Goal: Obtain resource: Obtain resource

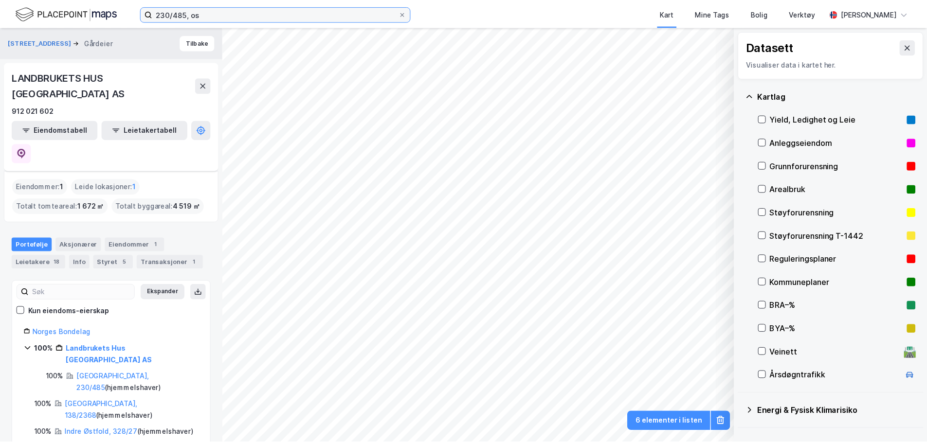
scroll to position [49, 0]
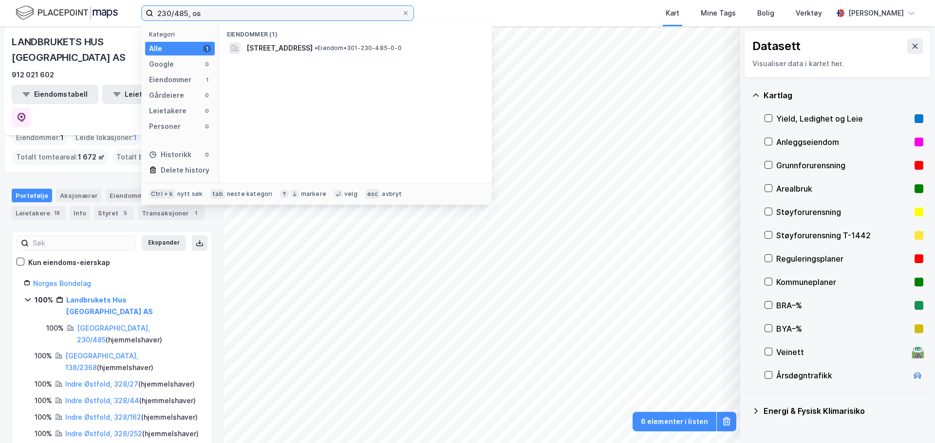
drag, startPoint x: 0, startPoint y: 0, endPoint x: 95, endPoint y: 11, distance: 96.1
click at [96, 11] on div "230/485, os Kategori Alle 1 Google 0 Eiendommer 1 Gårdeiere 0 Leietakere 0 Pers…" at bounding box center [467, 13] width 935 height 26
type input "parkveien"
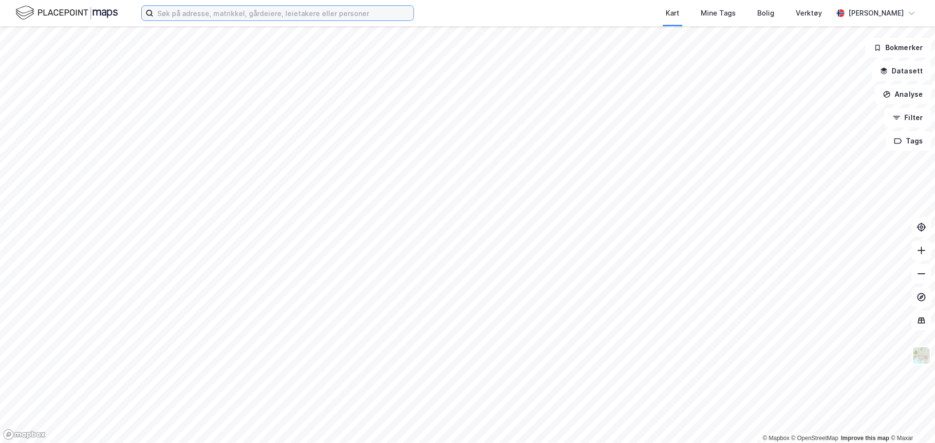
click at [318, 13] on input at bounding box center [283, 13] width 260 height 15
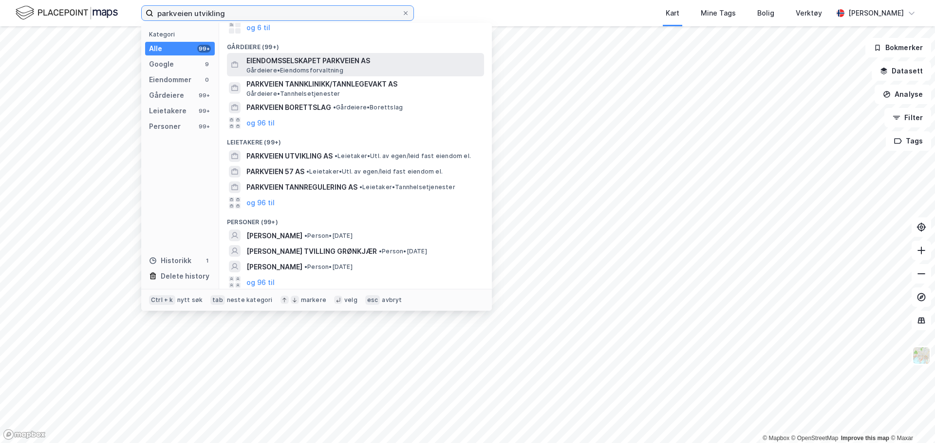
scroll to position [60, 0]
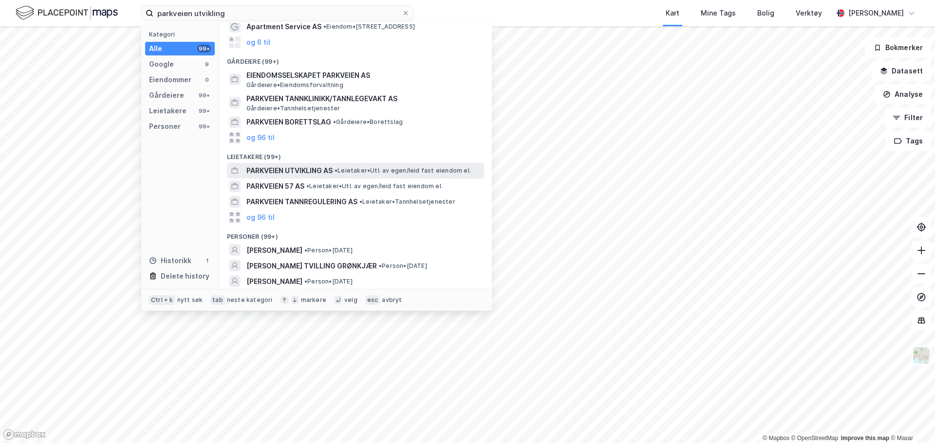
click at [329, 170] on span "PARKVEIEN UTVIKLING AS" at bounding box center [289, 171] width 86 height 12
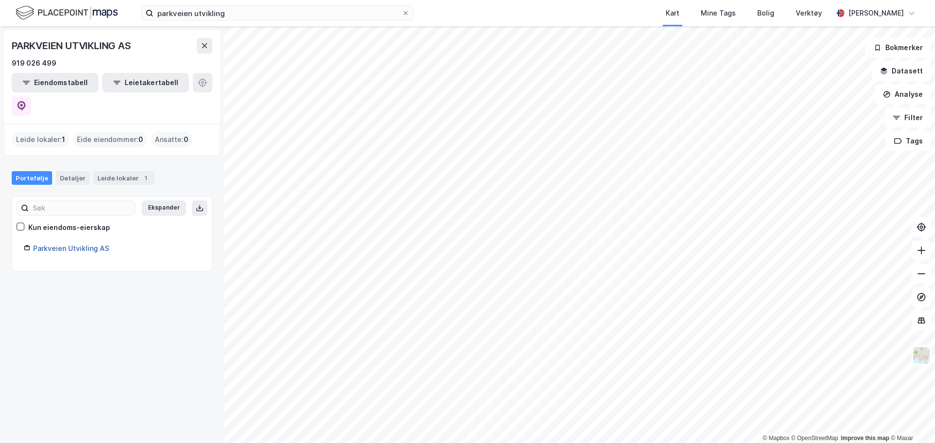
click at [59, 244] on link "Parkveien Utvikling AS" at bounding box center [71, 248] width 76 height 8
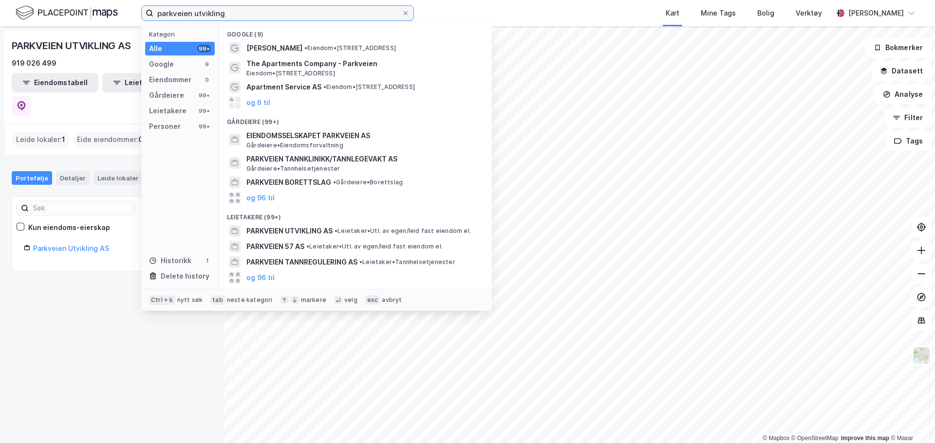
drag, startPoint x: 240, startPoint y: 19, endPoint x: 70, endPoint y: 18, distance: 170.4
click at [67, 19] on div "parkveien utvikling Kategori Alle 99+ Google 9 Eiendommer 0 Gårdeiere 99+ Leiet…" at bounding box center [467, 13] width 935 height 26
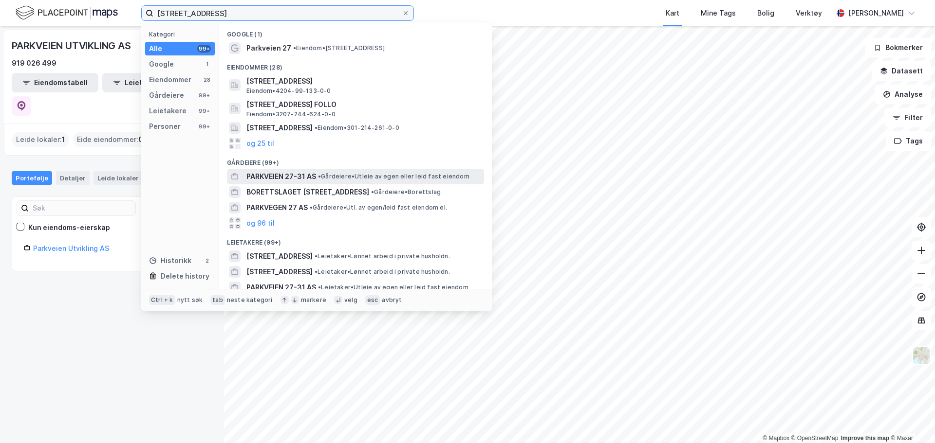
type input "[STREET_ADDRESS]"
click at [330, 181] on div "PARKVEIEN 27-31 AS • Gårdeiere • Utleie av egen eller leid fast eiendom" at bounding box center [364, 177] width 236 height 12
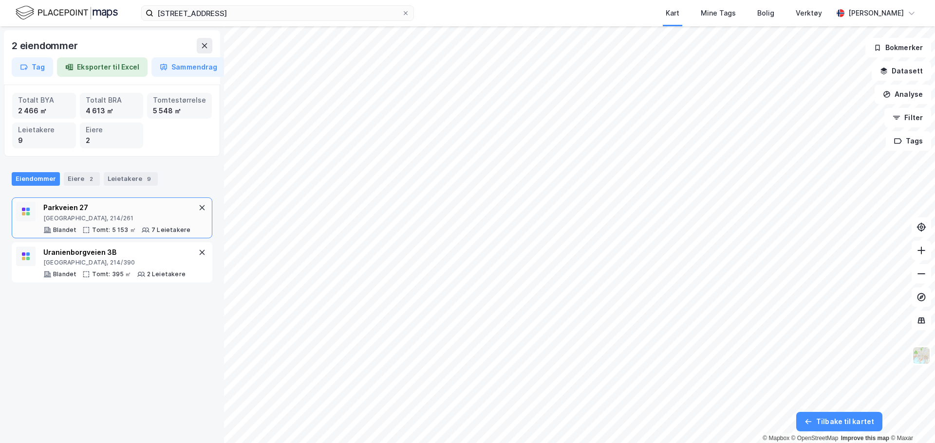
click at [127, 206] on div "Parkveien 27" at bounding box center [116, 208] width 147 height 12
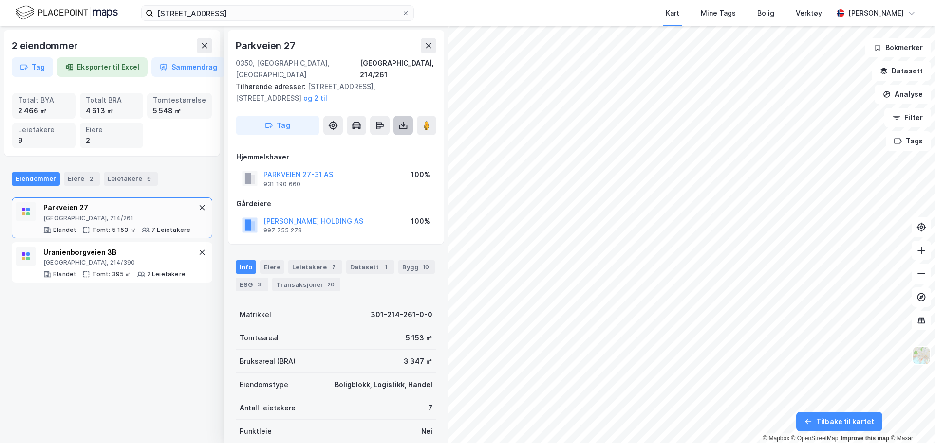
click at [409, 117] on button at bounding box center [402, 125] width 19 height 19
click at [367, 137] on div "Last ned grunnbok" at bounding box center [361, 145] width 104 height 16
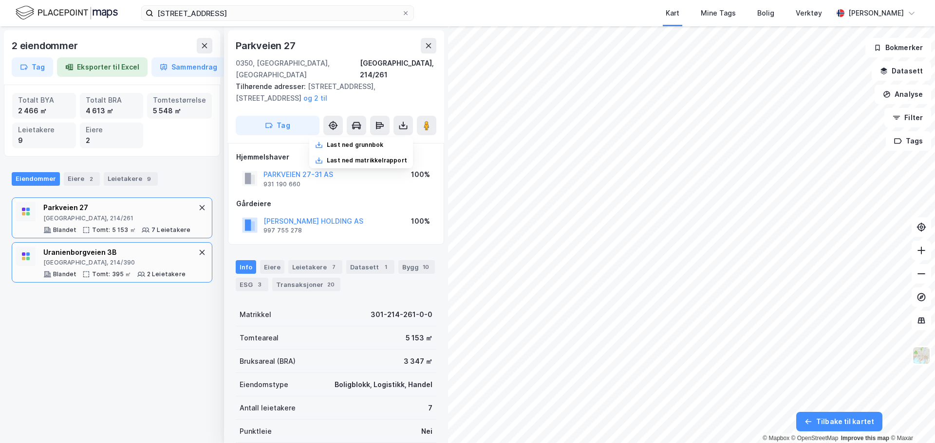
click at [110, 261] on div "[GEOGRAPHIC_DATA], 214/390" at bounding box center [114, 263] width 142 height 8
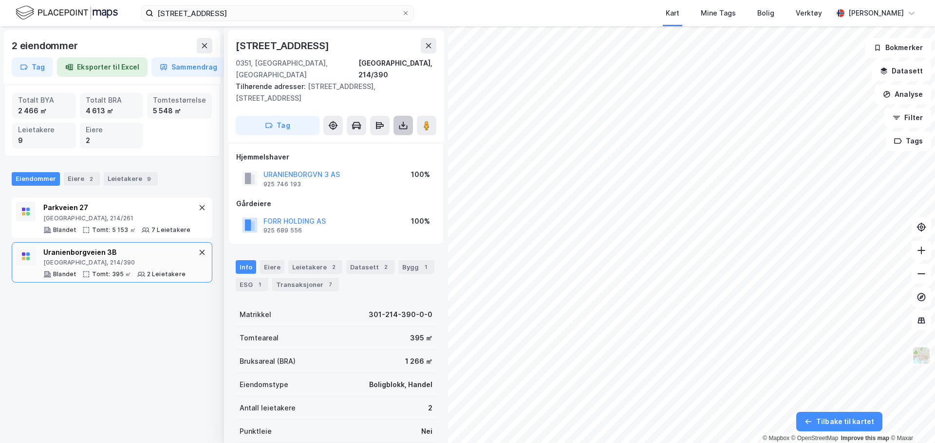
click at [395, 116] on button at bounding box center [402, 125] width 19 height 19
click at [360, 138] on div "Last ned grunnbok" at bounding box center [361, 145] width 104 height 16
